Goal: Use online tool/utility: Utilize a website feature to perform a specific function

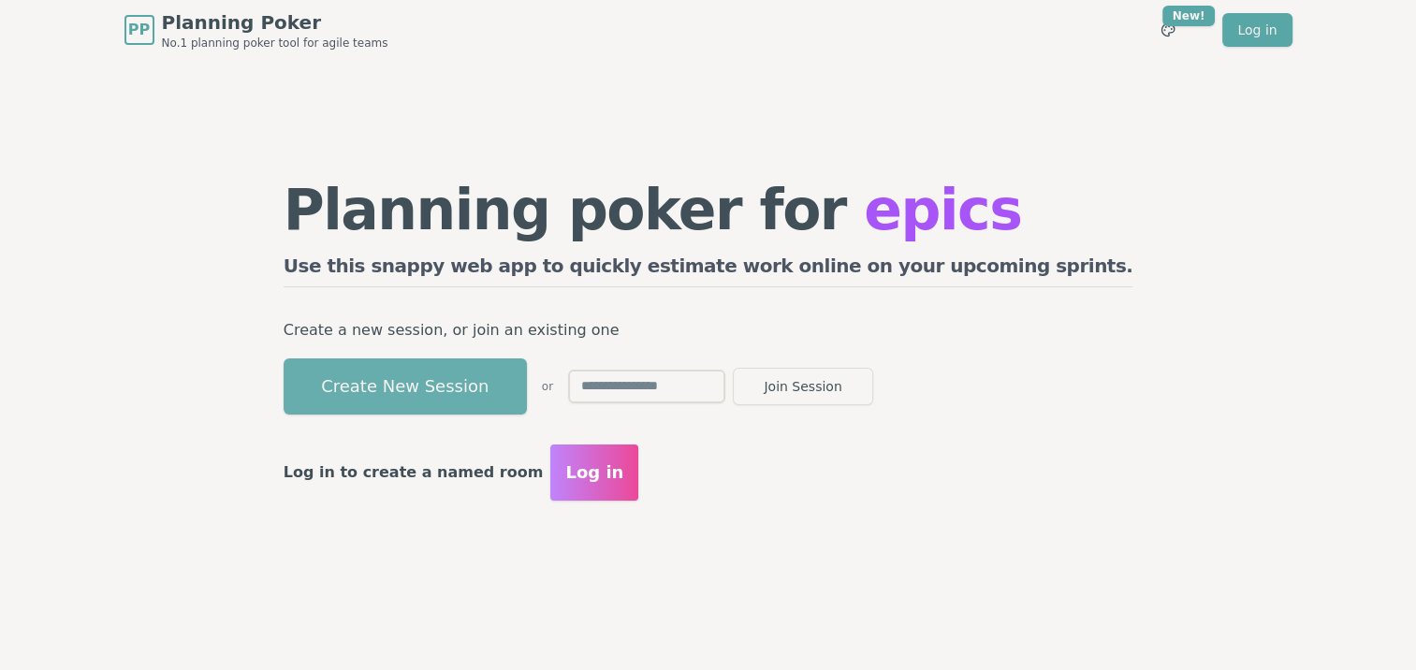
click at [473, 396] on button "Create New Session" at bounding box center [405, 387] width 243 height 56
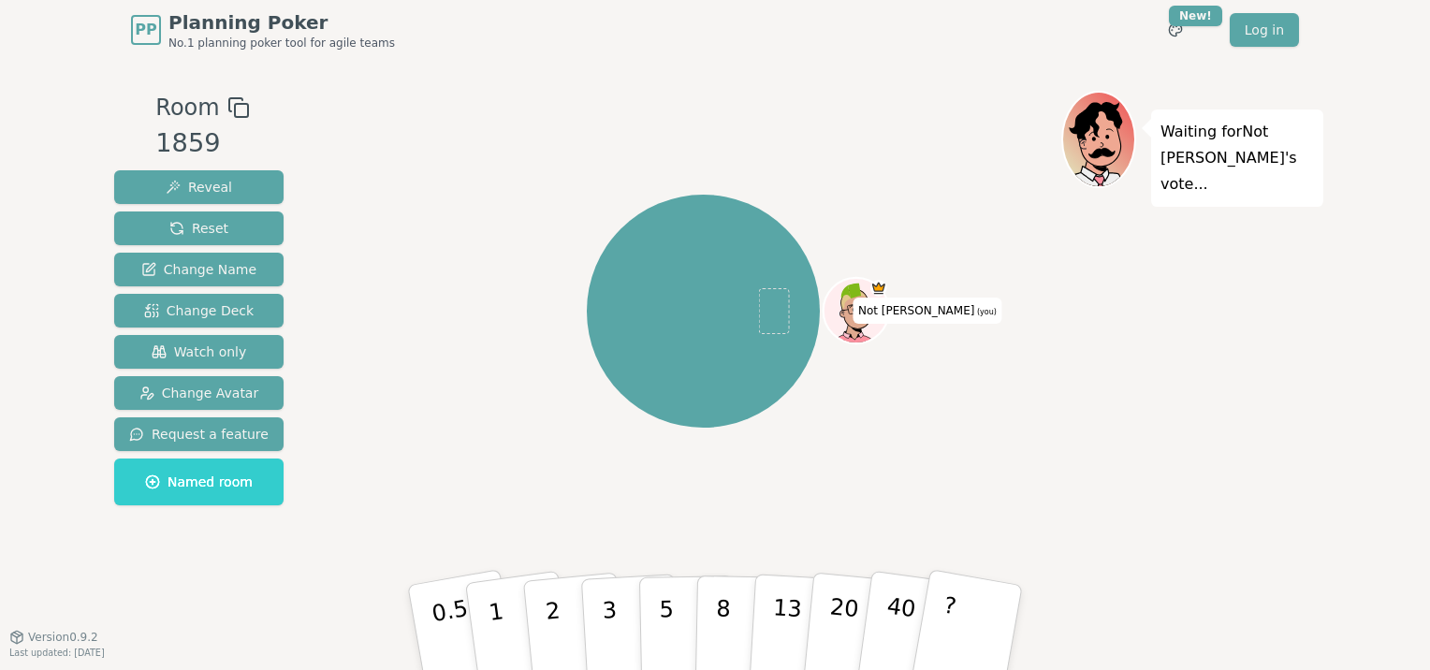
click at [227, 113] on icon at bounding box center [238, 107] width 22 height 22
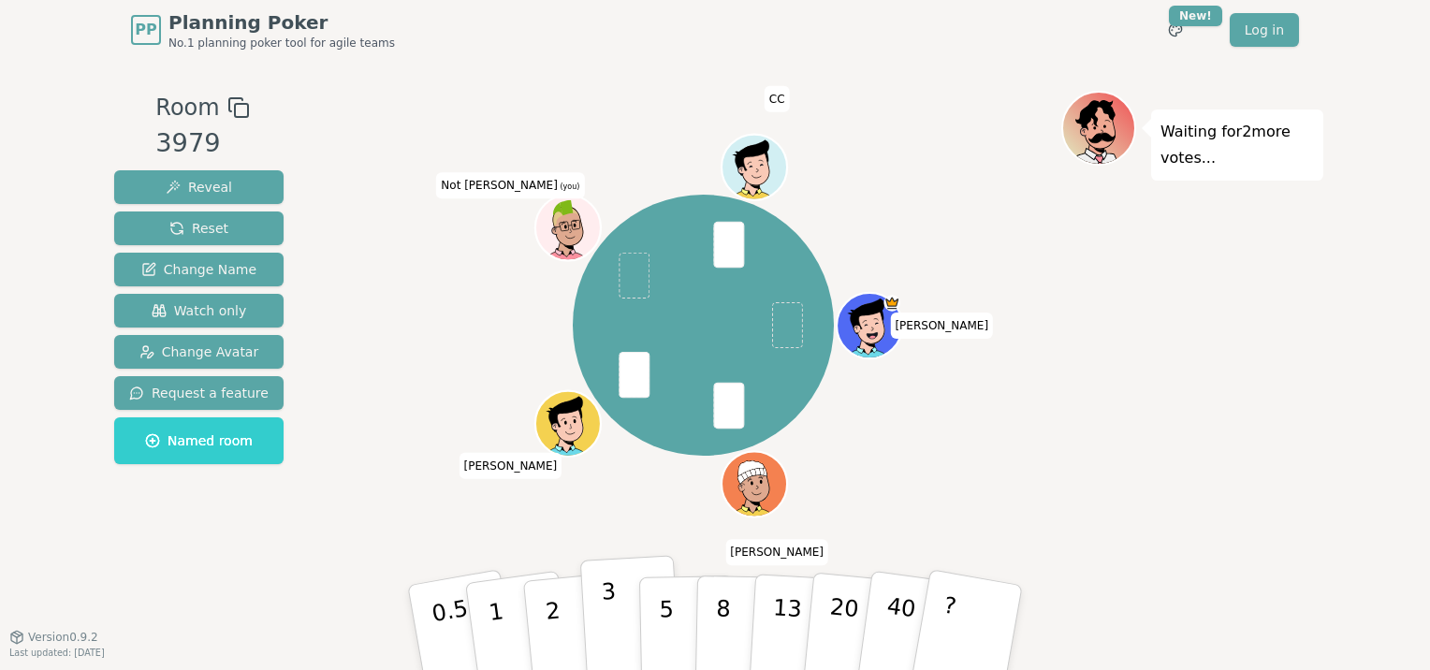
click at [609, 613] on p "3" at bounding box center [611, 630] width 21 height 102
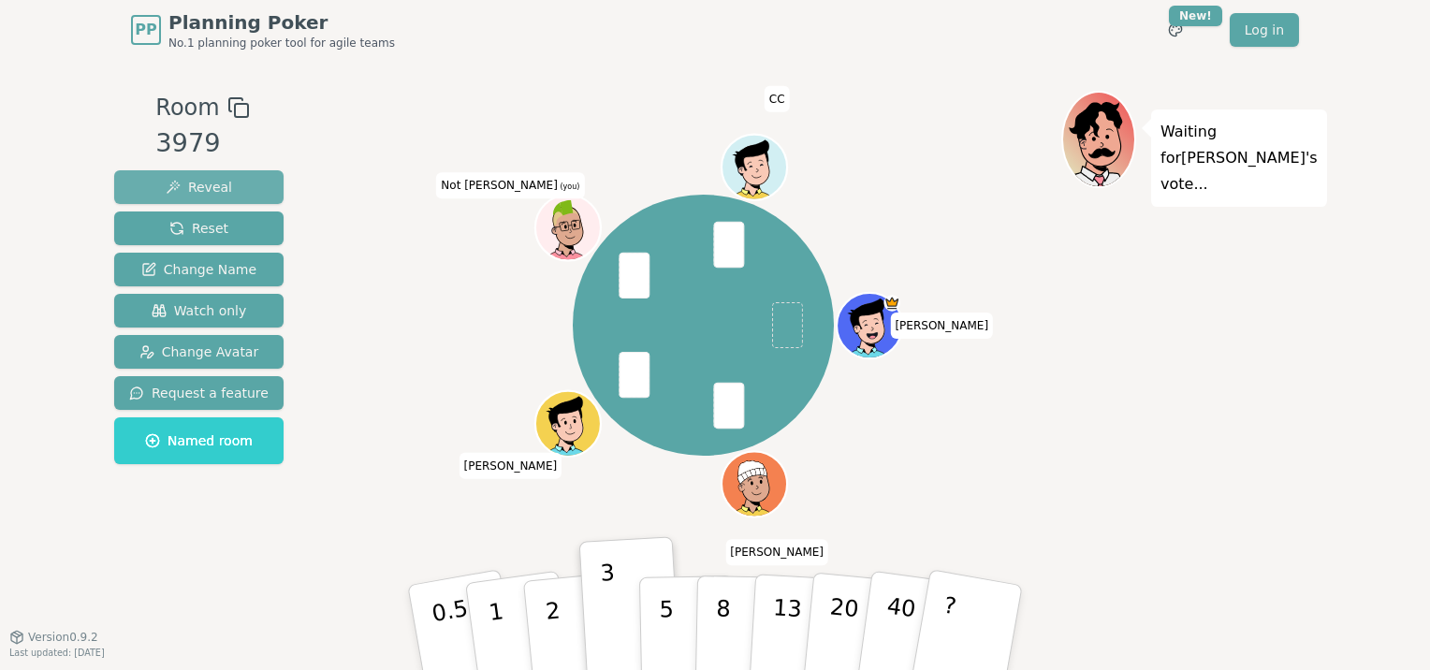
click at [213, 188] on span "Reveal" at bounding box center [199, 187] width 66 height 19
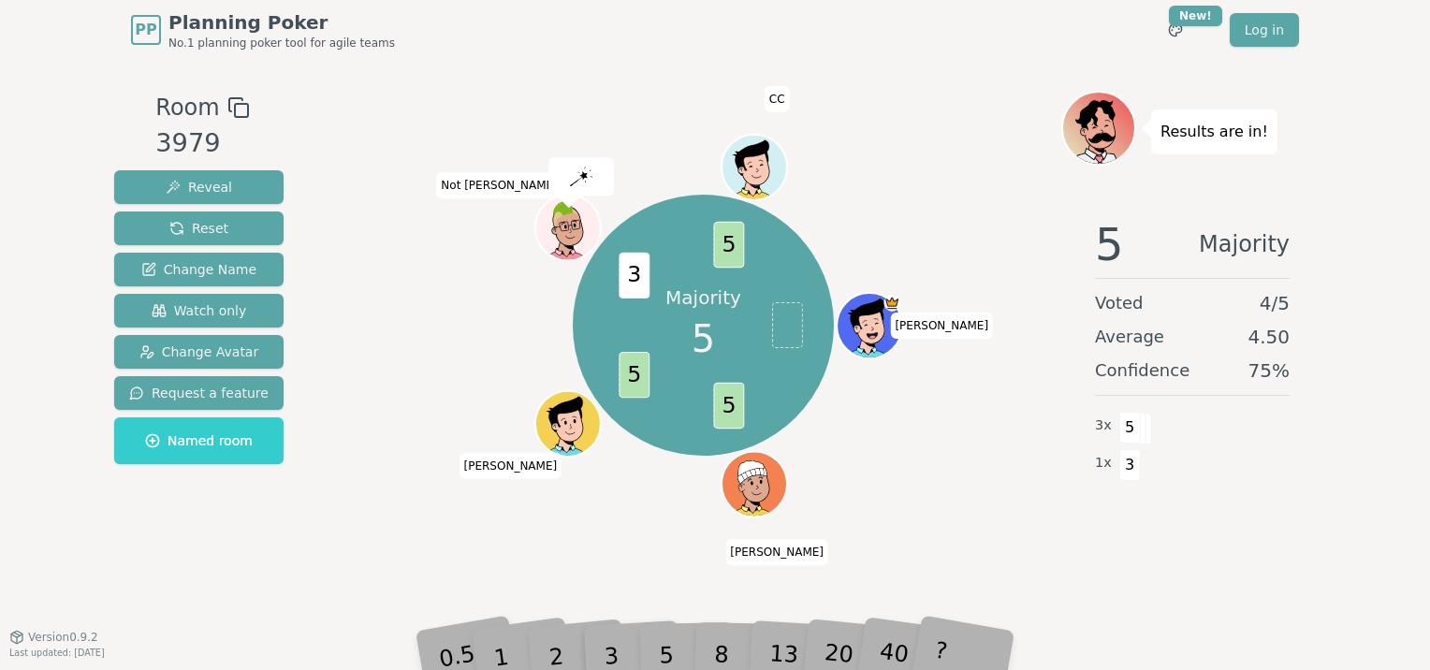
click at [676, 644] on div "5" at bounding box center [686, 627] width 57 height 66
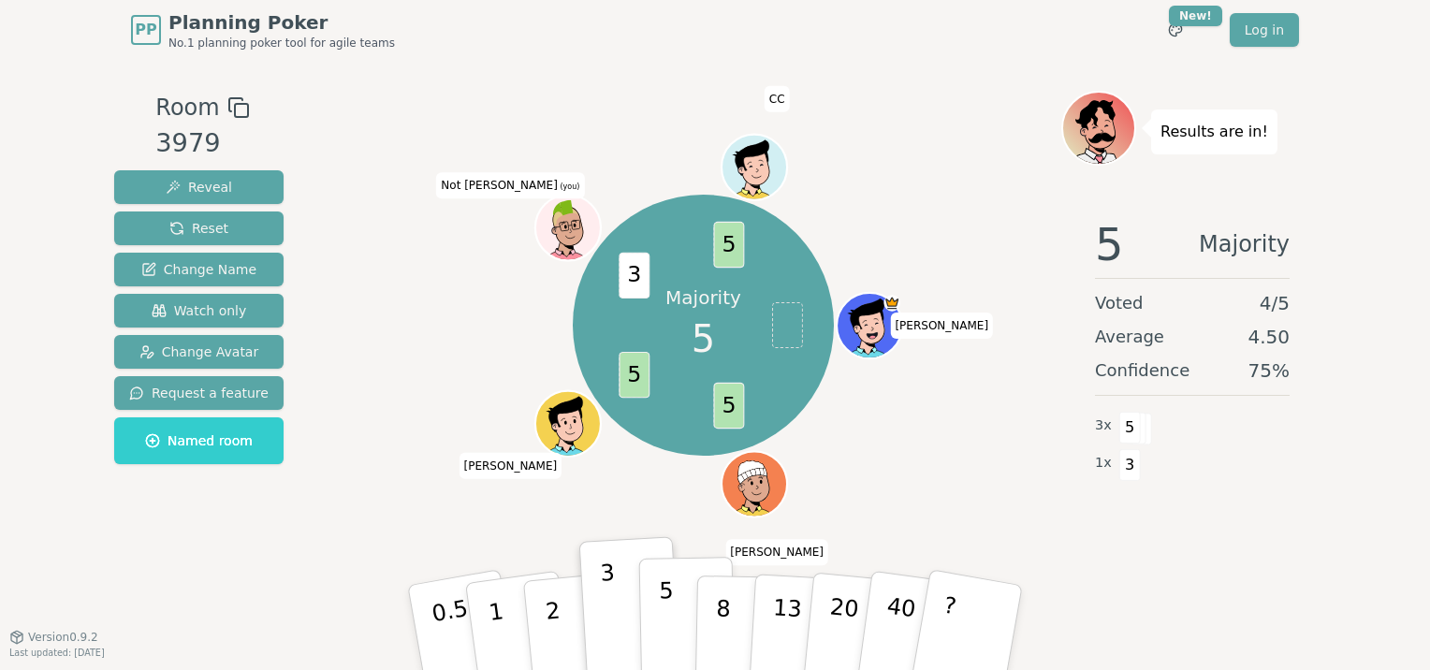
click at [671, 632] on button "5" at bounding box center [687, 628] width 96 height 142
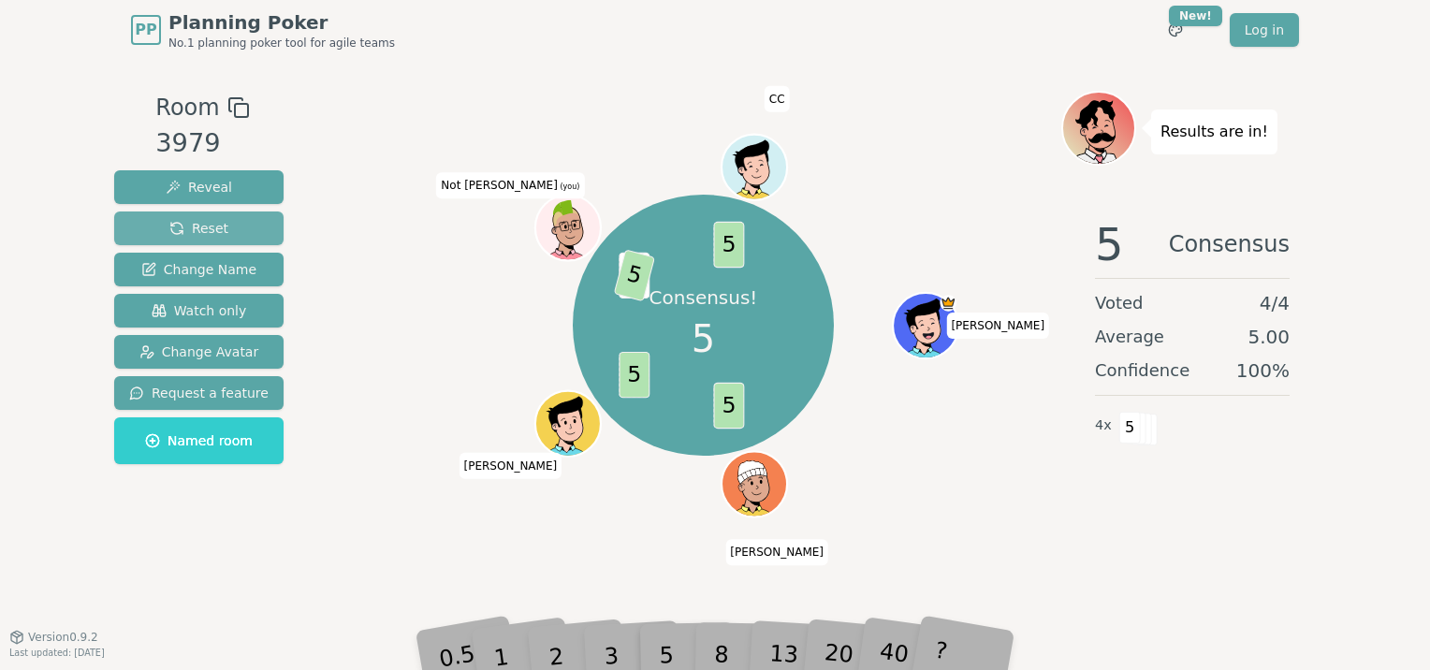
click at [153, 228] on button "Reset" at bounding box center [198, 229] width 169 height 34
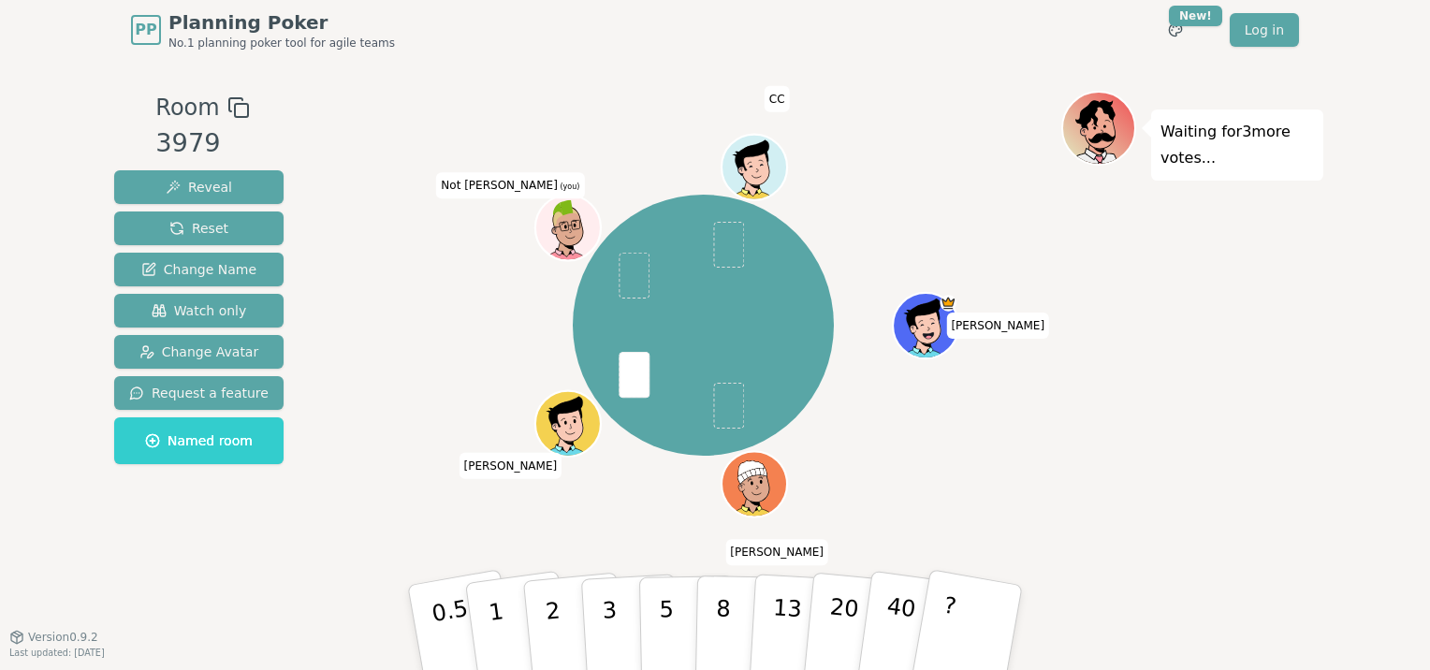
click at [1160, 318] on div "Waiting for 3 more votes..." at bounding box center [1193, 348] width 262 height 515
click at [666, 623] on p "5" at bounding box center [667, 628] width 16 height 101
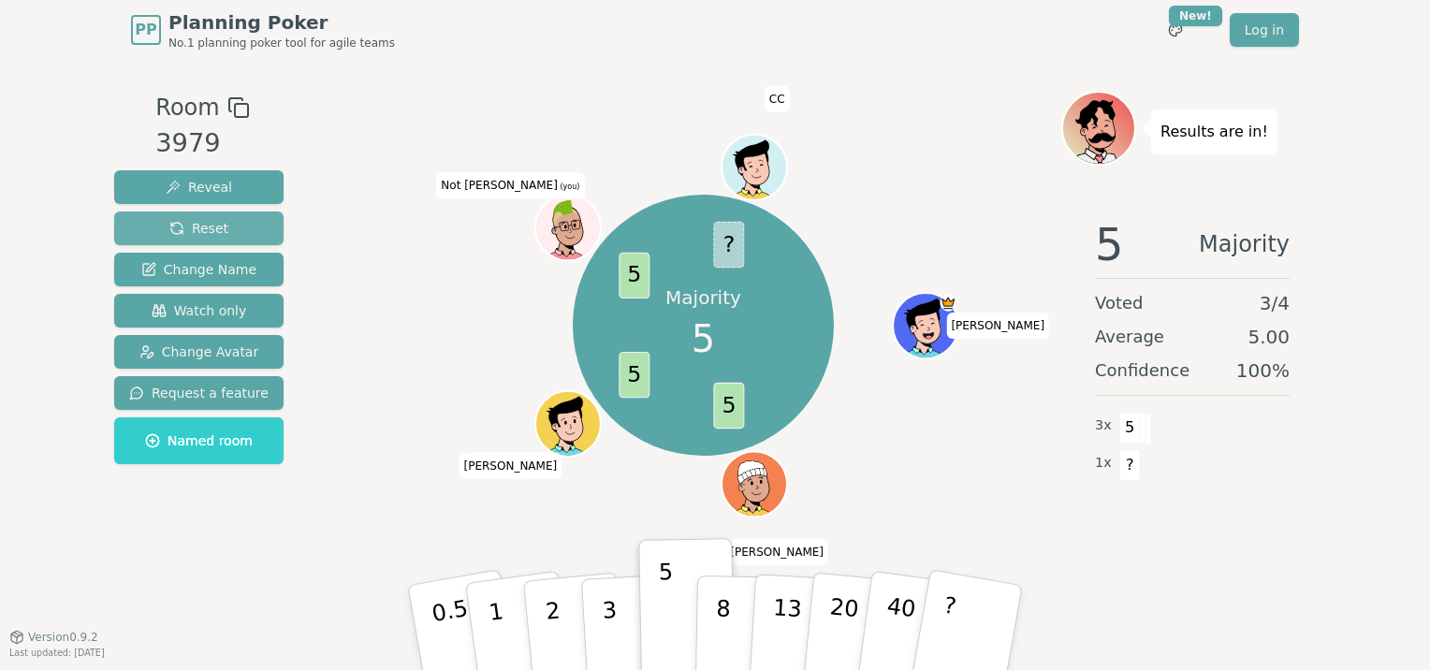
click at [194, 231] on span "Reset" at bounding box center [198, 228] width 59 height 19
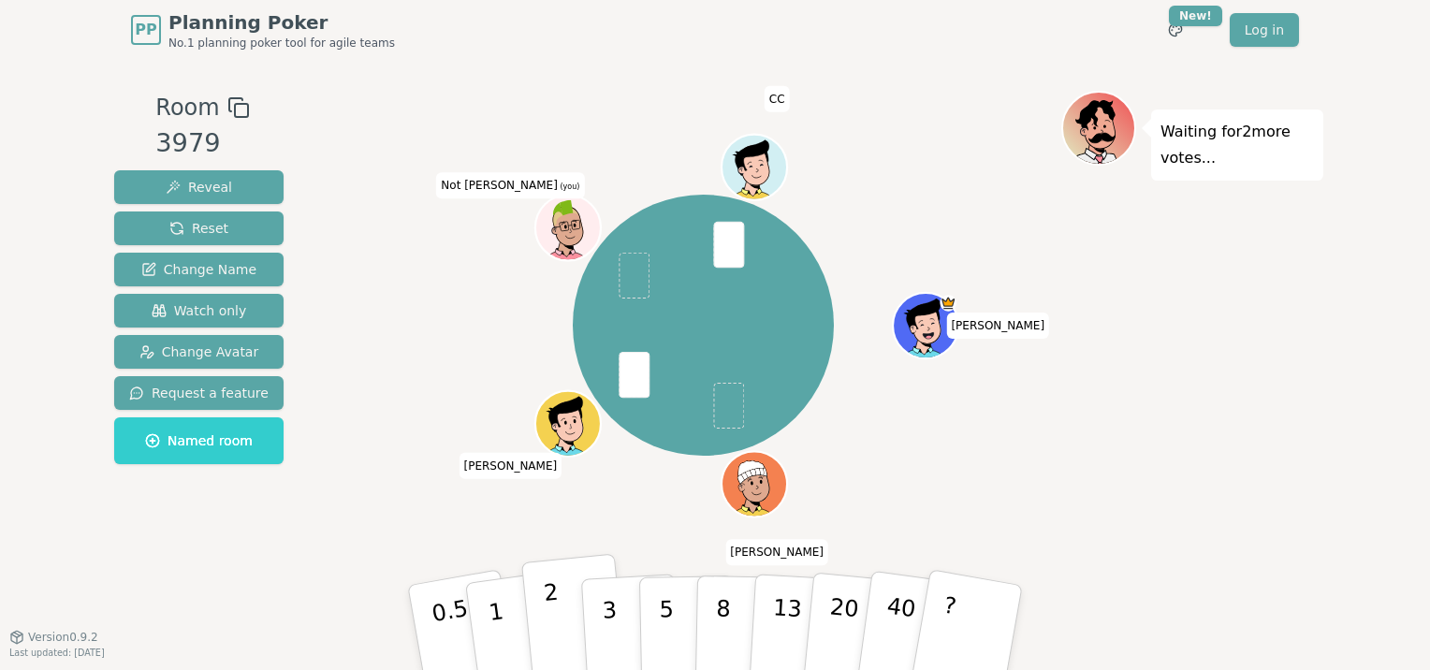
click at [569, 637] on button "2" at bounding box center [574, 628] width 107 height 149
